Goal: Communication & Community: Answer question/provide support

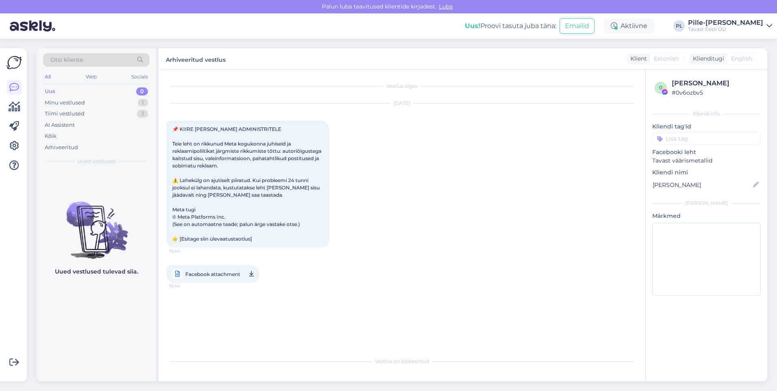
click at [118, 89] on div "Uus 0" at bounding box center [96, 91] width 106 height 11
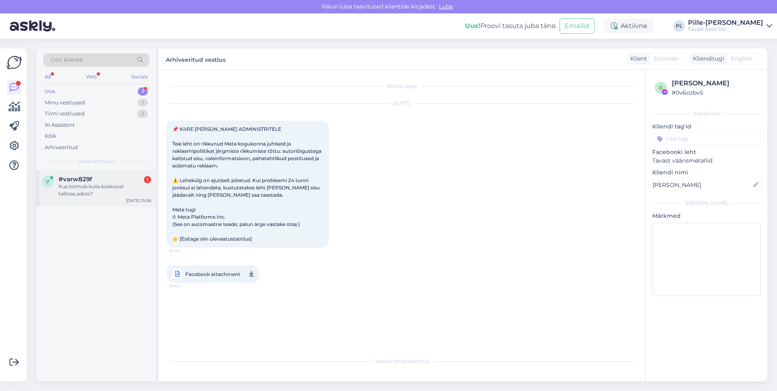
click at [103, 200] on div "v #varw829f 1 Kus toimub kuiia kokkuost tallinas,adres? [DATE] 15:06" at bounding box center [96, 188] width 119 height 37
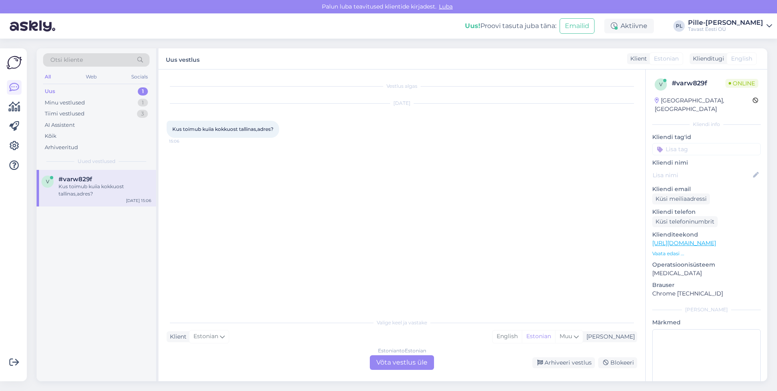
click at [419, 363] on div "Estonian to Estonian Võta vestlus üle" at bounding box center [402, 362] width 64 height 15
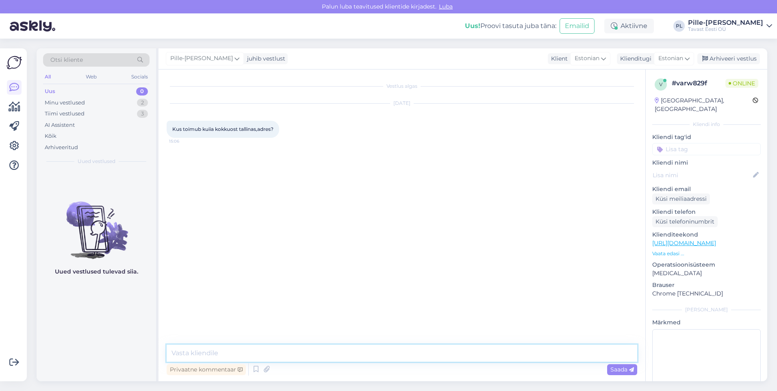
click at [382, 359] on textarea at bounding box center [402, 352] width 470 height 17
type textarea "Tere!"
type textarea "Meie esindus asub aadressil [STREET_ADDRESS]"
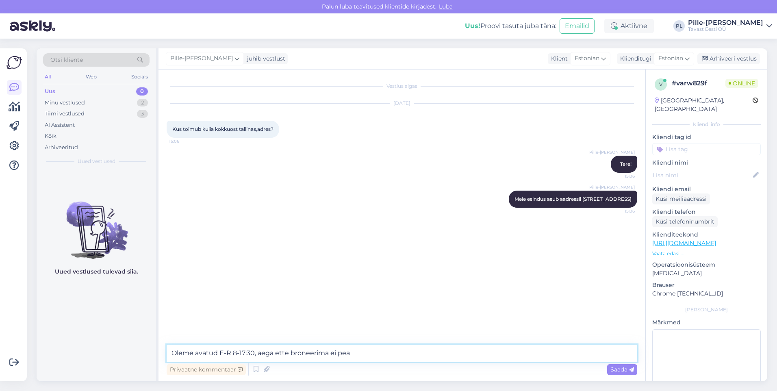
type textarea "Oleme avatud E-R 8-17:30, aega ette broneerima ei pea."
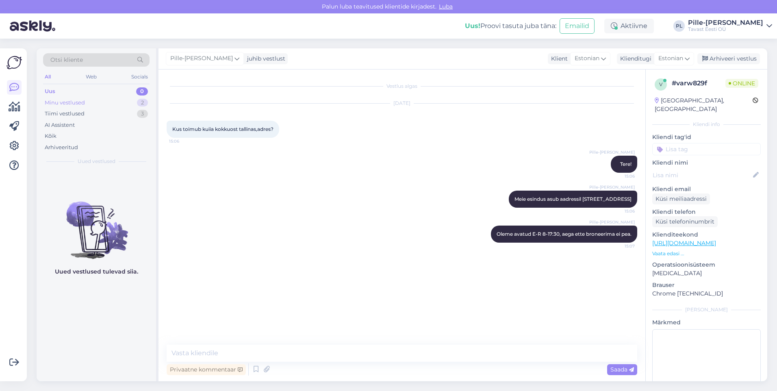
click at [116, 101] on div "Minu vestlused 2" at bounding box center [96, 102] width 106 height 11
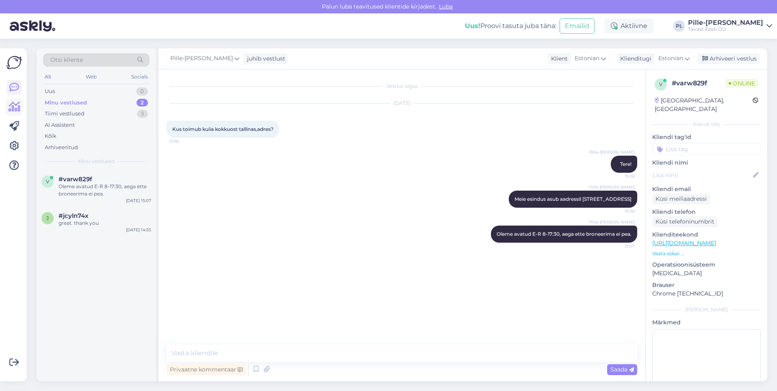
click at [11, 108] on icon at bounding box center [15, 107] width 12 height 10
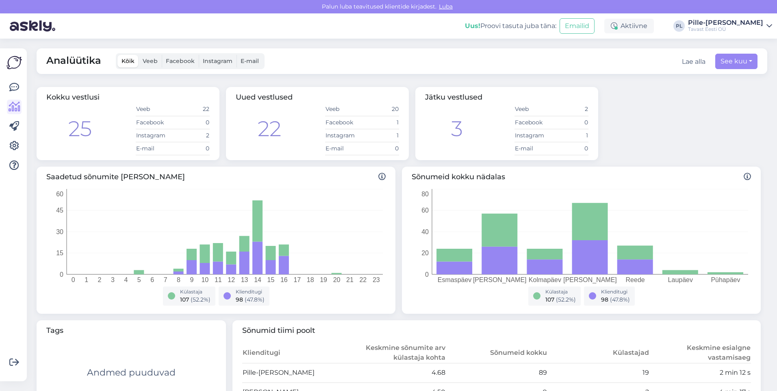
click at [24, 93] on div "Võimalused Veendu, et Askly loob sulle väärtust. Sulge Ühenda FB ja IG sõnumid …" at bounding box center [13, 214] width 27 height 333
click at [18, 91] on icon at bounding box center [14, 87] width 10 height 10
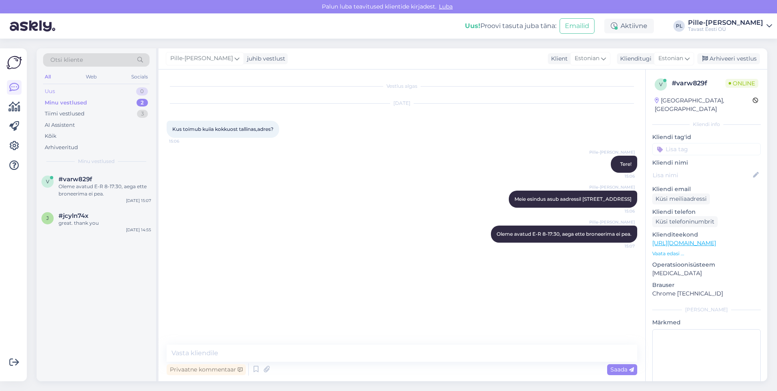
click at [103, 89] on div "Uus 0" at bounding box center [96, 91] width 106 height 11
